Goal: Navigation & Orientation: Find specific page/section

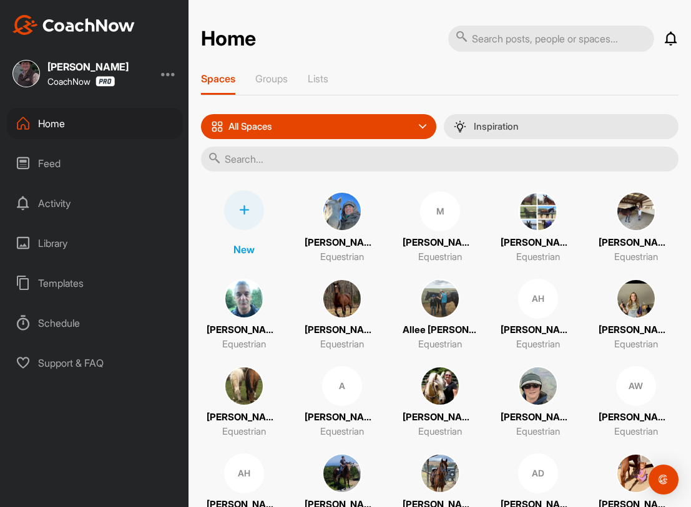
click at [627, 305] on img at bounding box center [636, 299] width 40 height 40
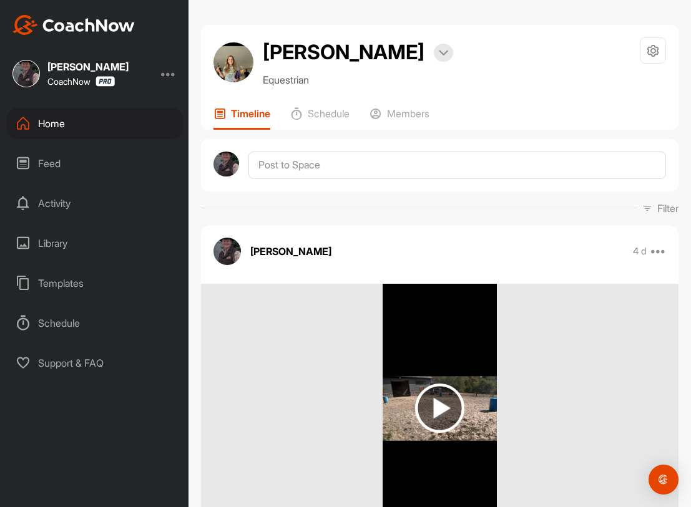
click at [58, 164] on div "Feed" at bounding box center [95, 163] width 176 height 31
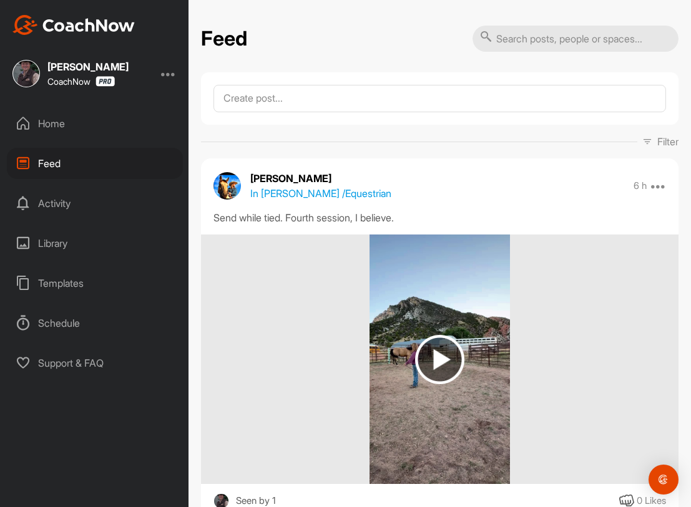
click at [58, 207] on div "Activity" at bounding box center [95, 203] width 176 height 31
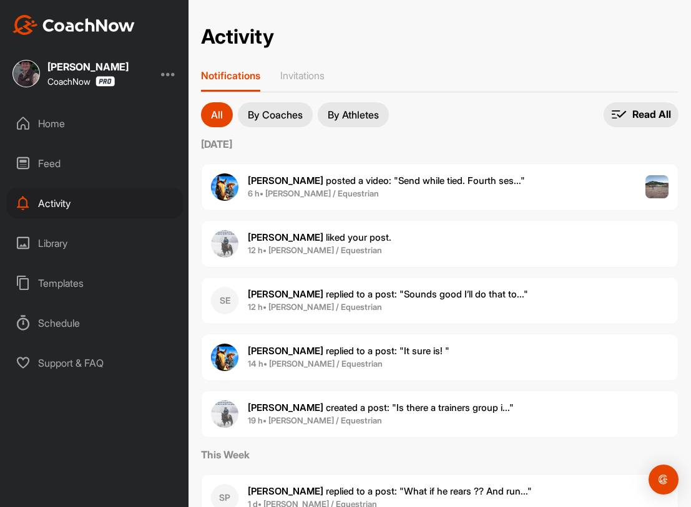
click at [45, 126] on div "Home" at bounding box center [95, 123] width 176 height 31
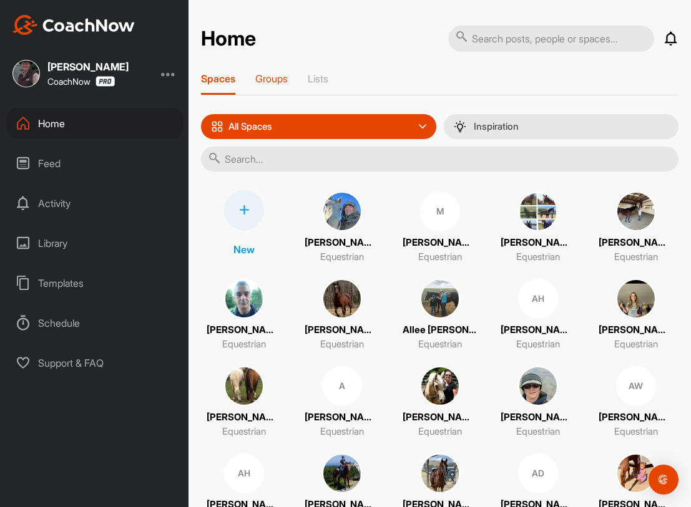
click at [278, 81] on p "Groups" at bounding box center [271, 78] width 32 height 12
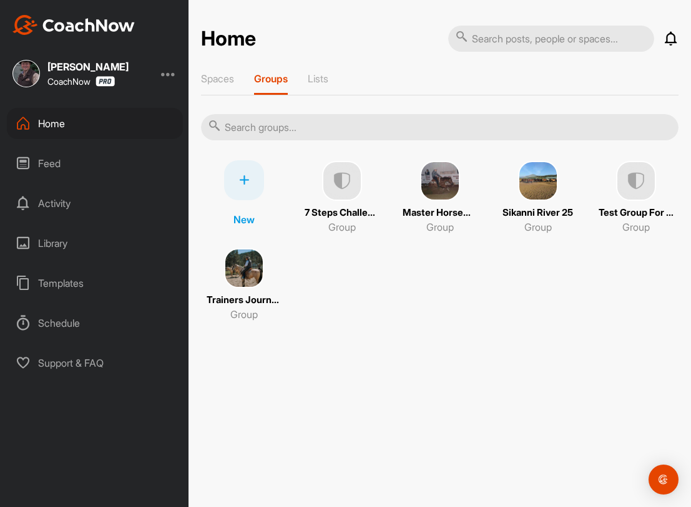
click at [234, 274] on img at bounding box center [244, 268] width 40 height 40
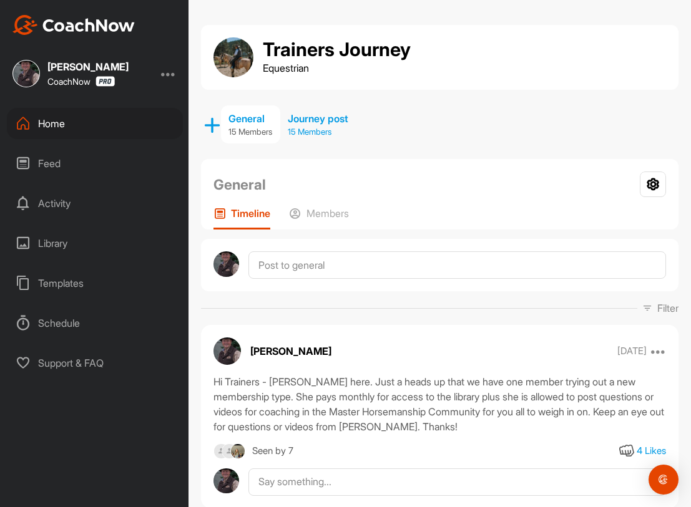
click at [314, 122] on div "Journey post" at bounding box center [318, 118] width 61 height 15
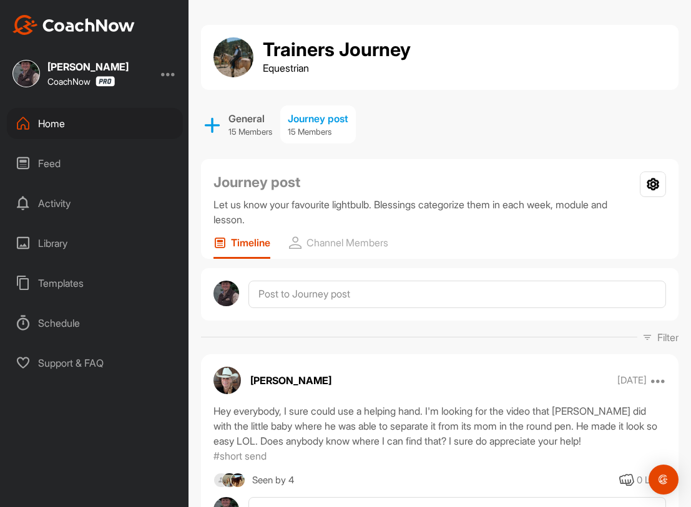
click at [44, 119] on div "Home" at bounding box center [95, 123] width 176 height 31
